Goal: Task Accomplishment & Management: Manage account settings

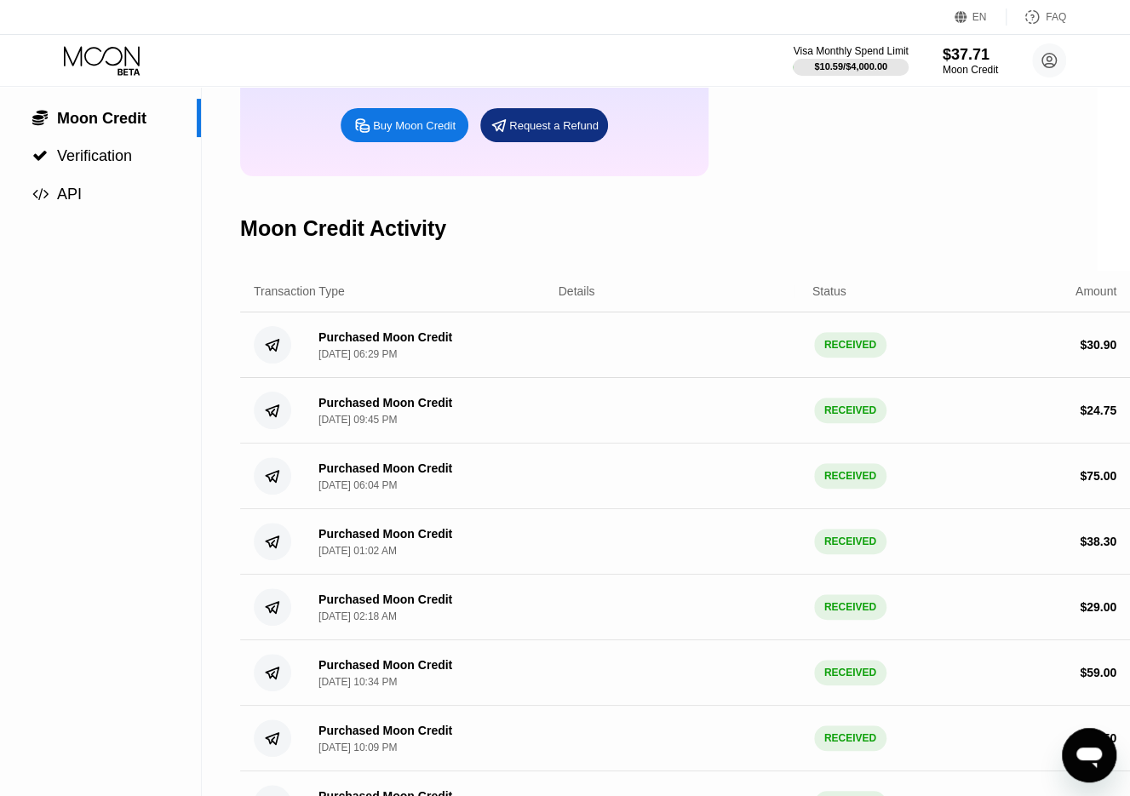
scroll to position [0, 32]
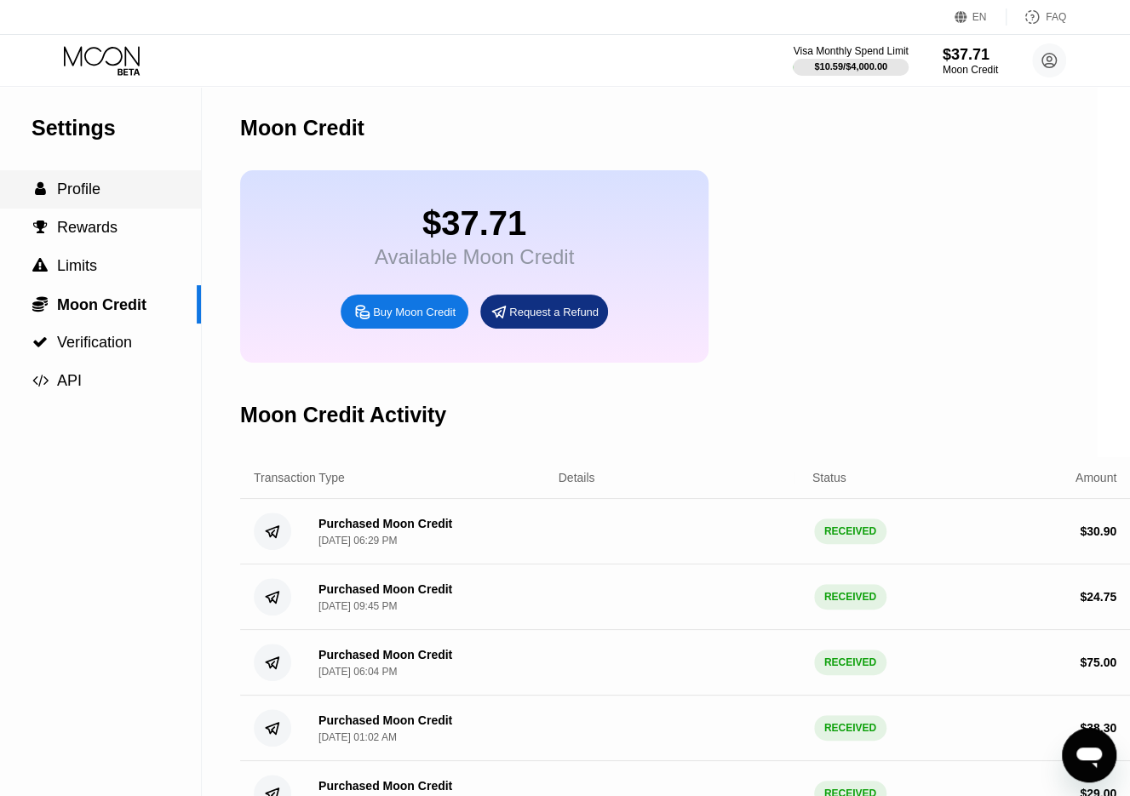
click at [87, 198] on span "Profile" at bounding box center [78, 188] width 43 height 17
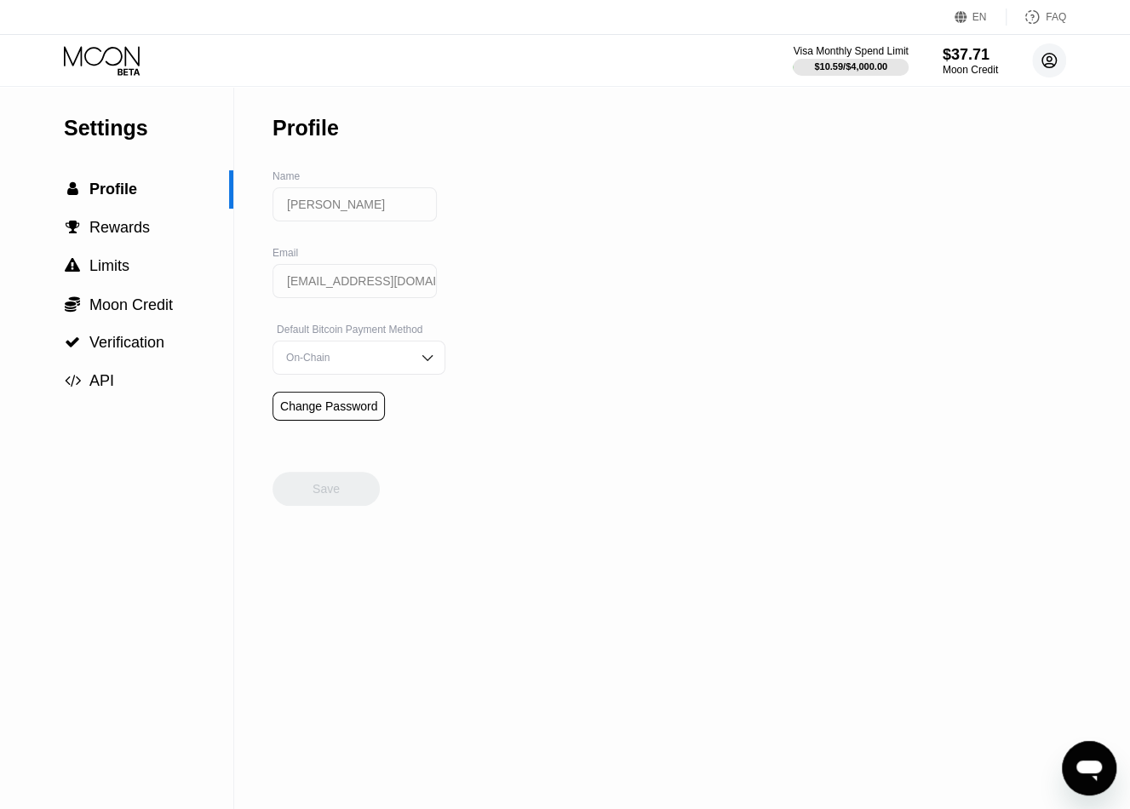
click at [1044, 61] on circle at bounding box center [1049, 60] width 34 height 34
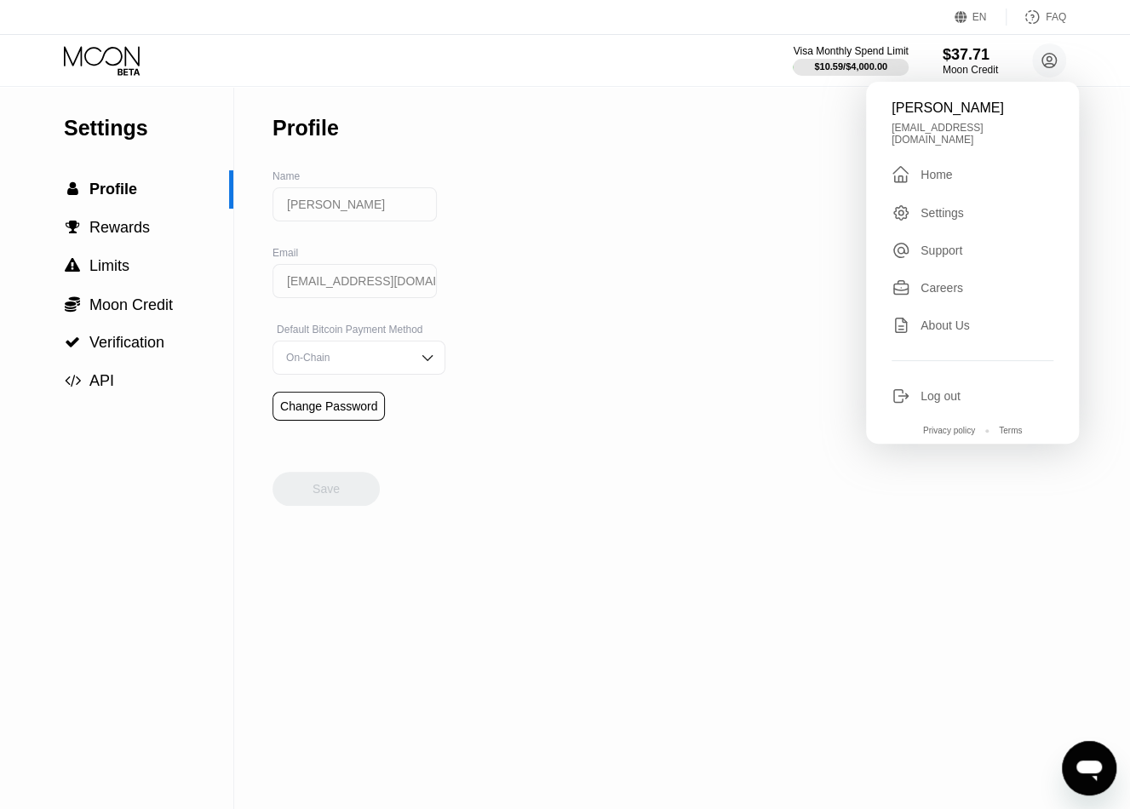
click at [753, 190] on div "Settings  Profile  Rewards  Limits  Moon Credit  Verification  API Profil…" at bounding box center [565, 447] width 1130 height 723
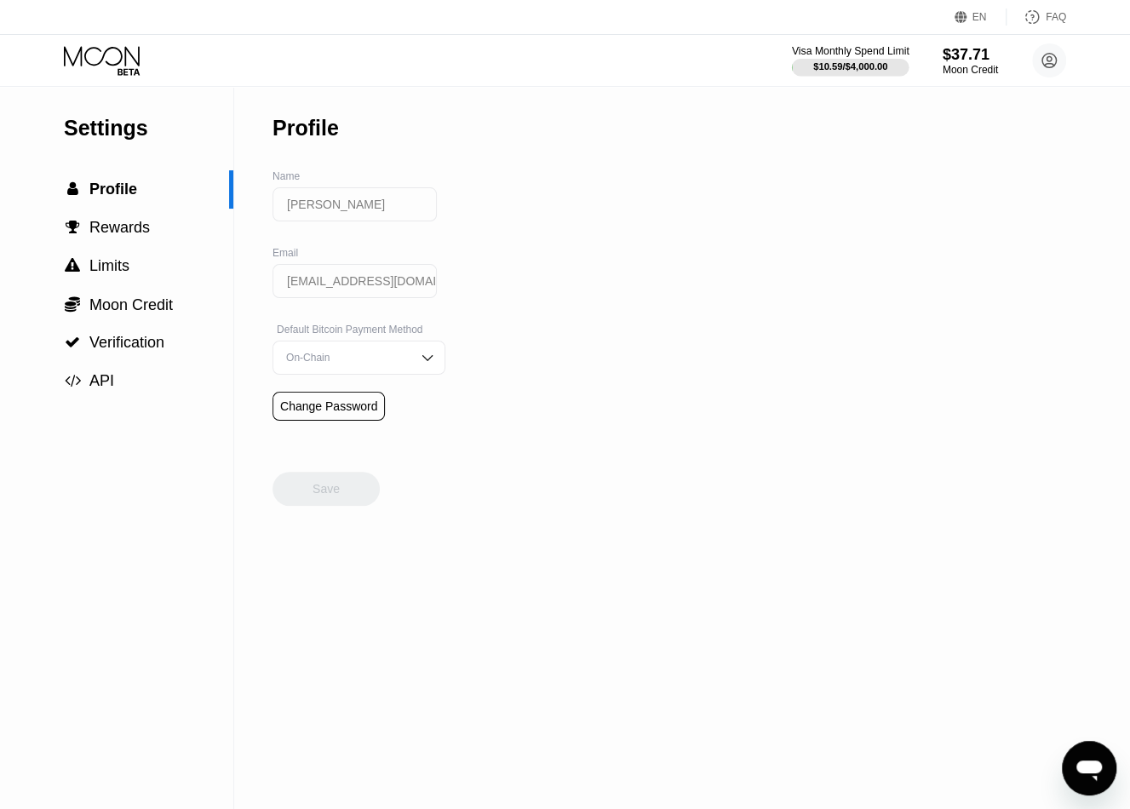
click at [842, 69] on div "$10.59 / $4,000.00" at bounding box center [850, 66] width 74 height 10
